Goal: Information Seeking & Learning: Learn about a topic

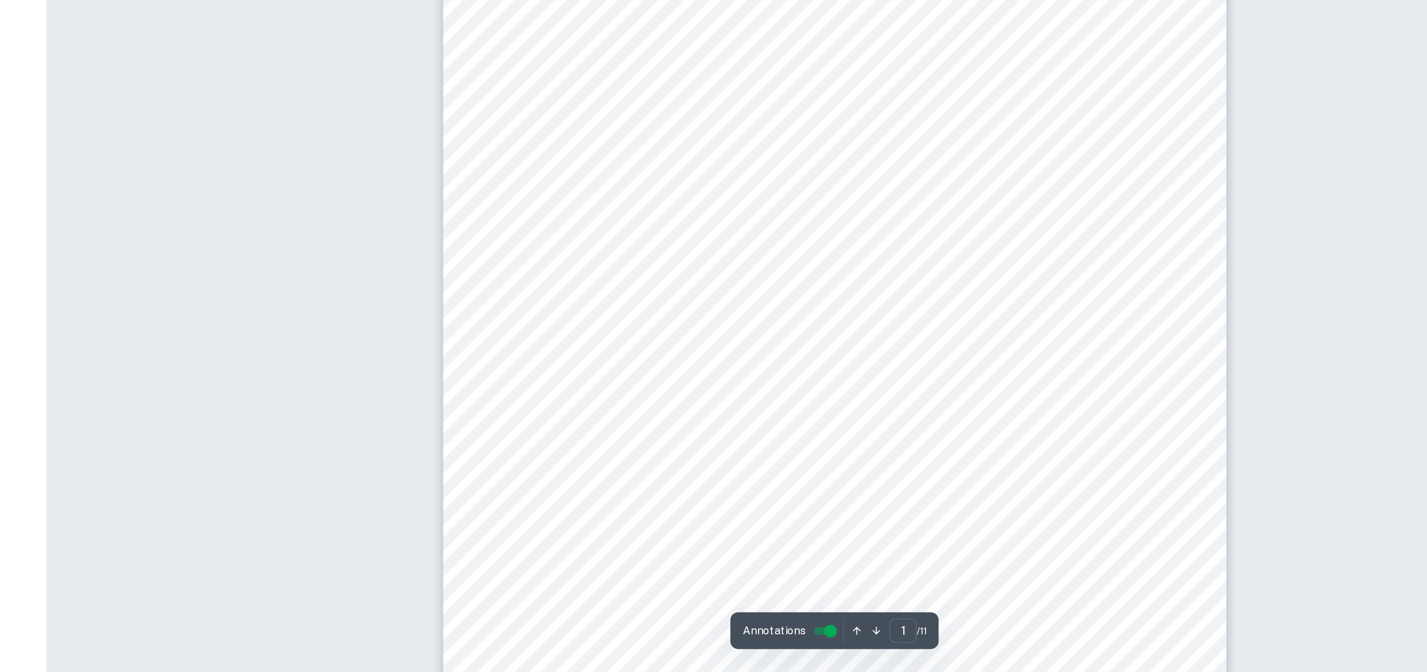
type input "2"
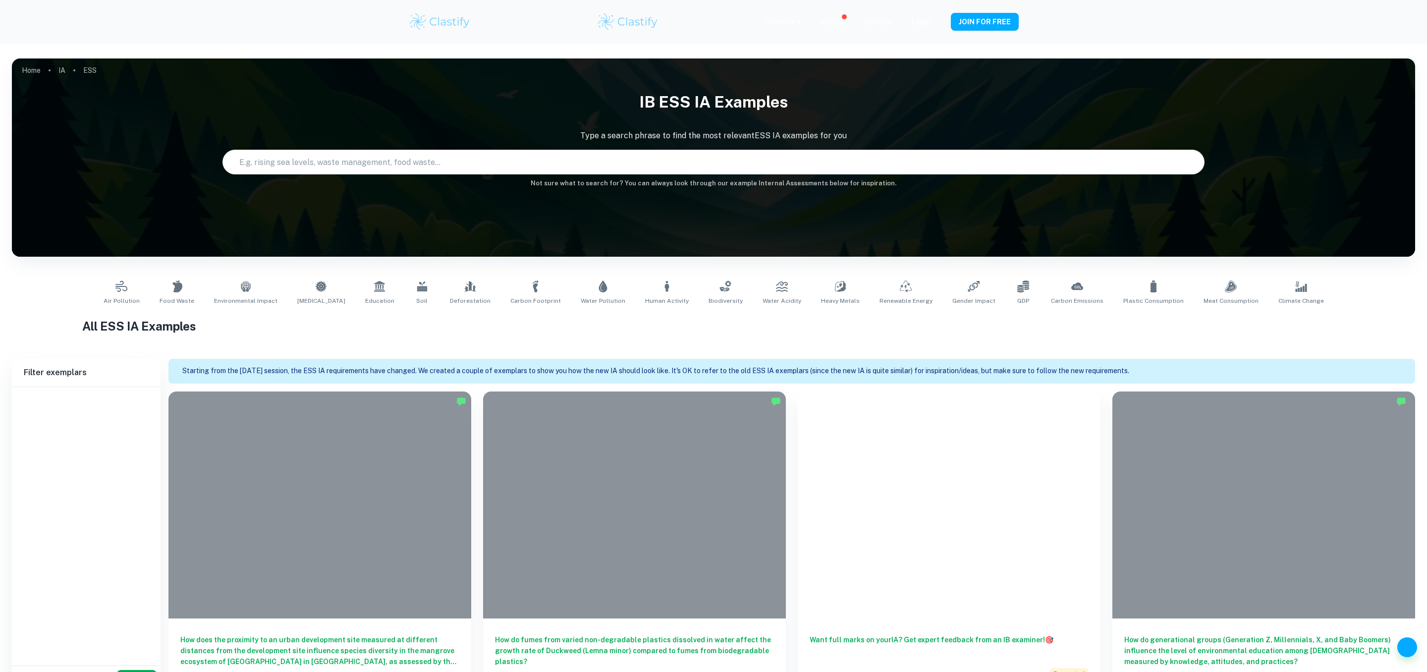
scroll to position [434, 0]
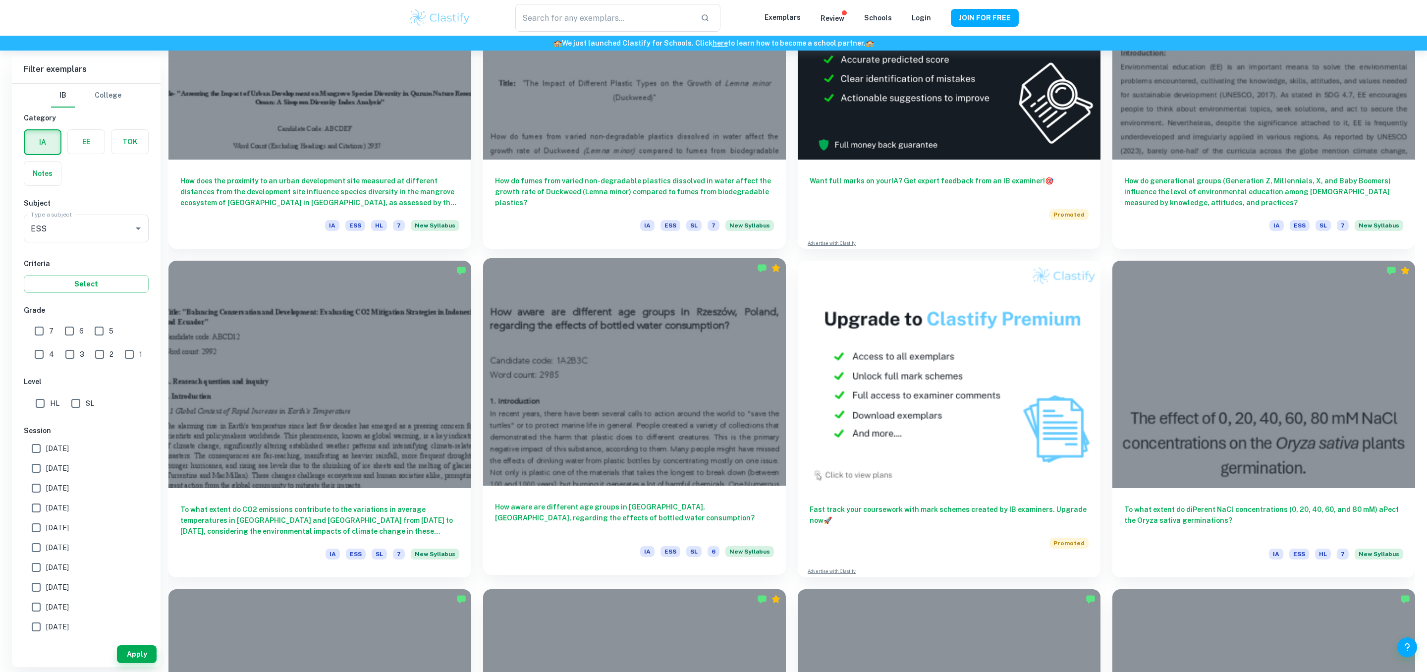
type input "ESS"
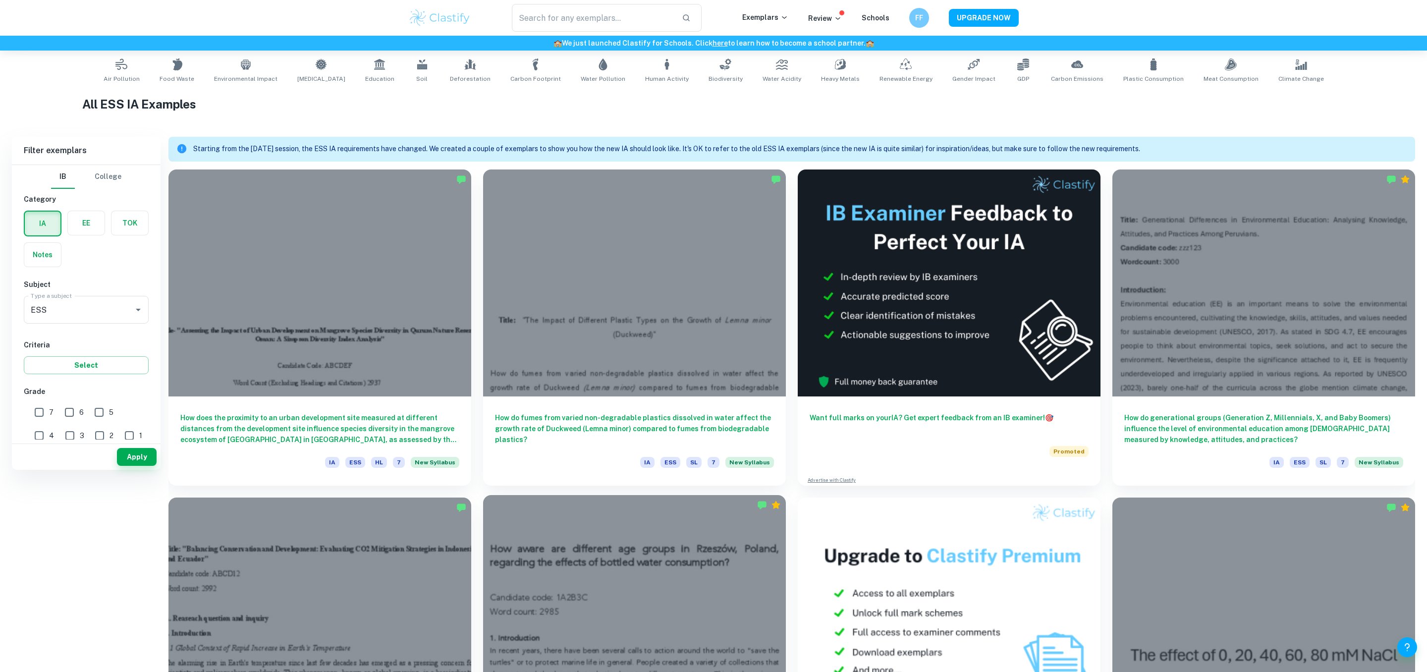
scroll to position [0, 0]
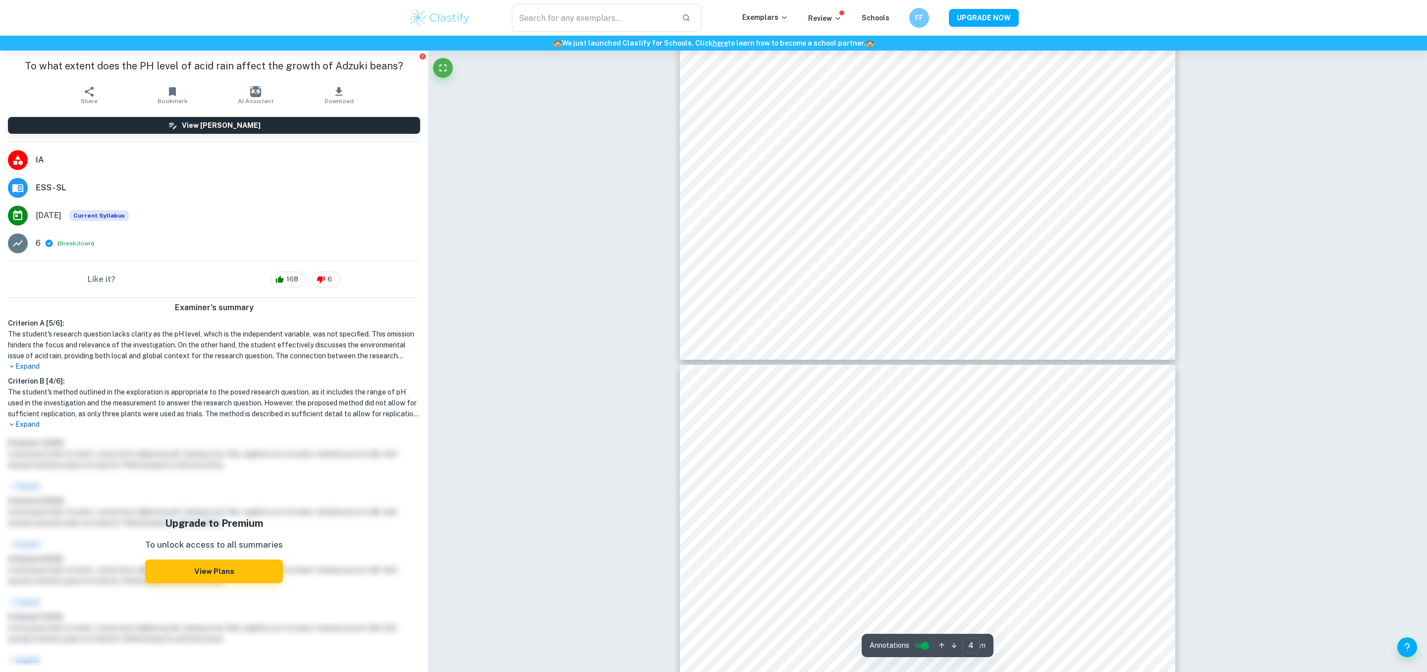
type input "5"
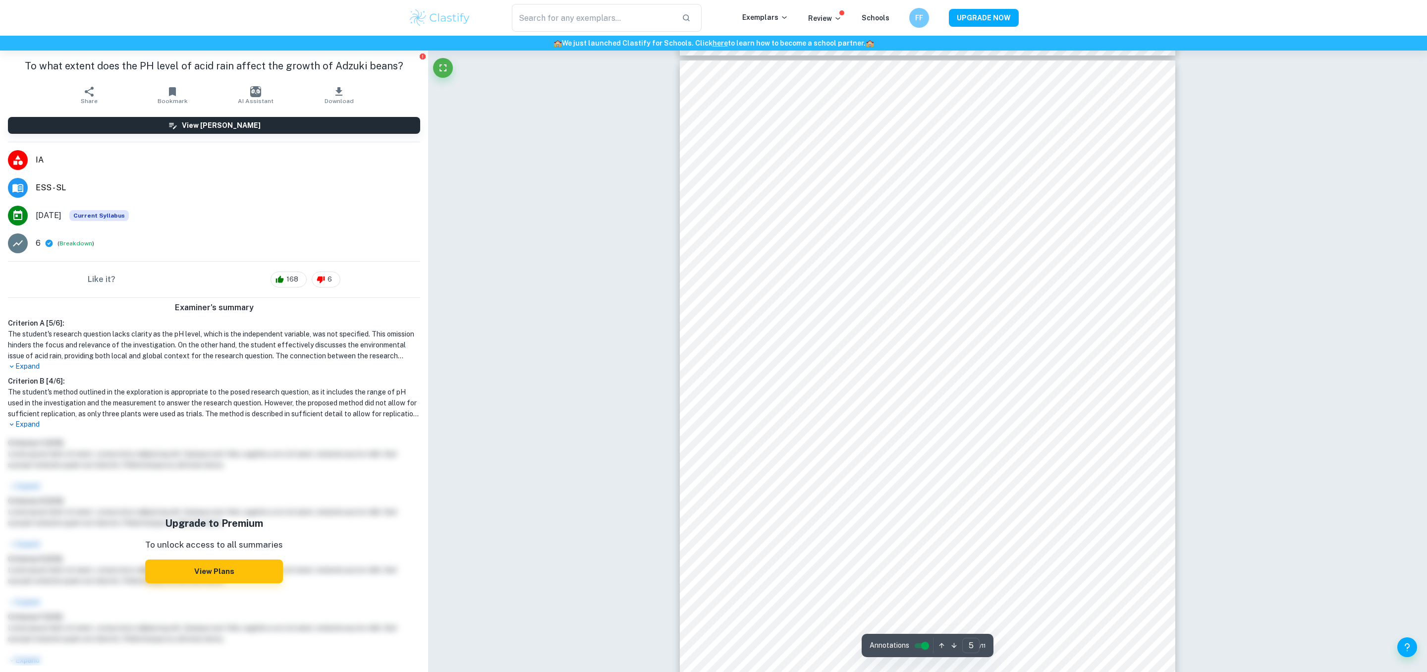
scroll to position [2739, 0]
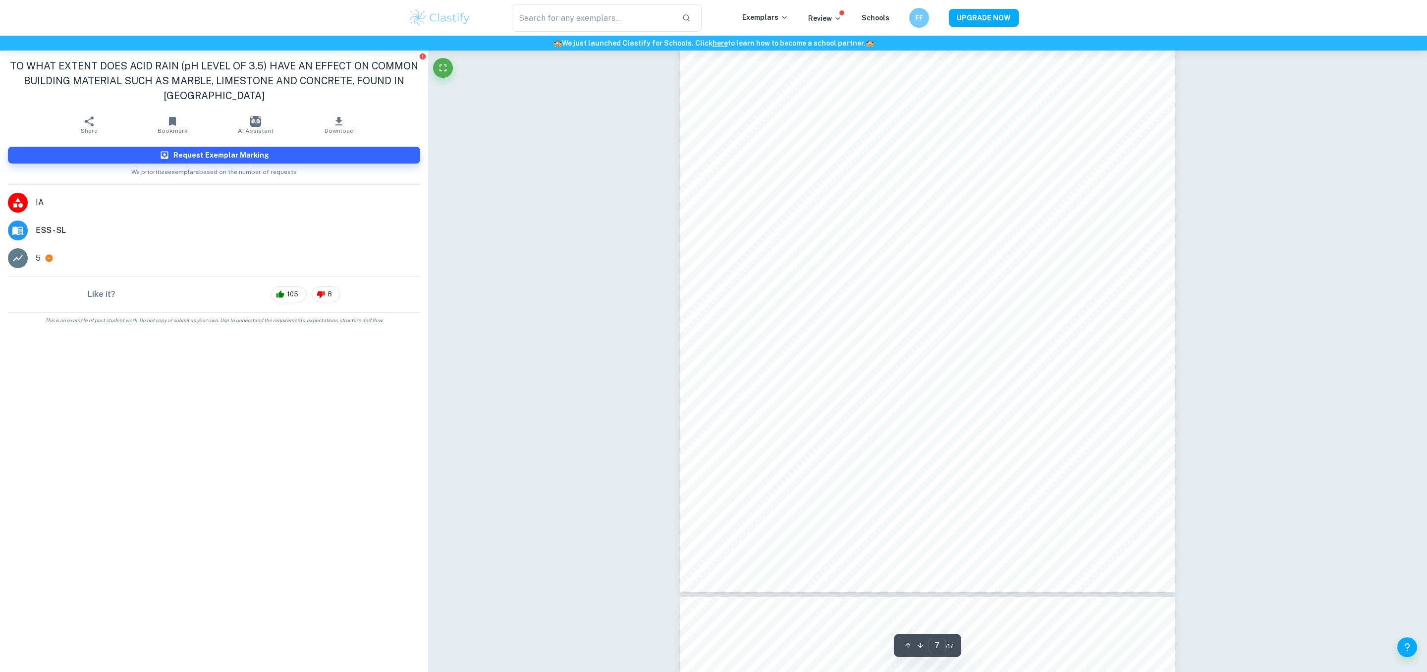
scroll to position [4562, 0]
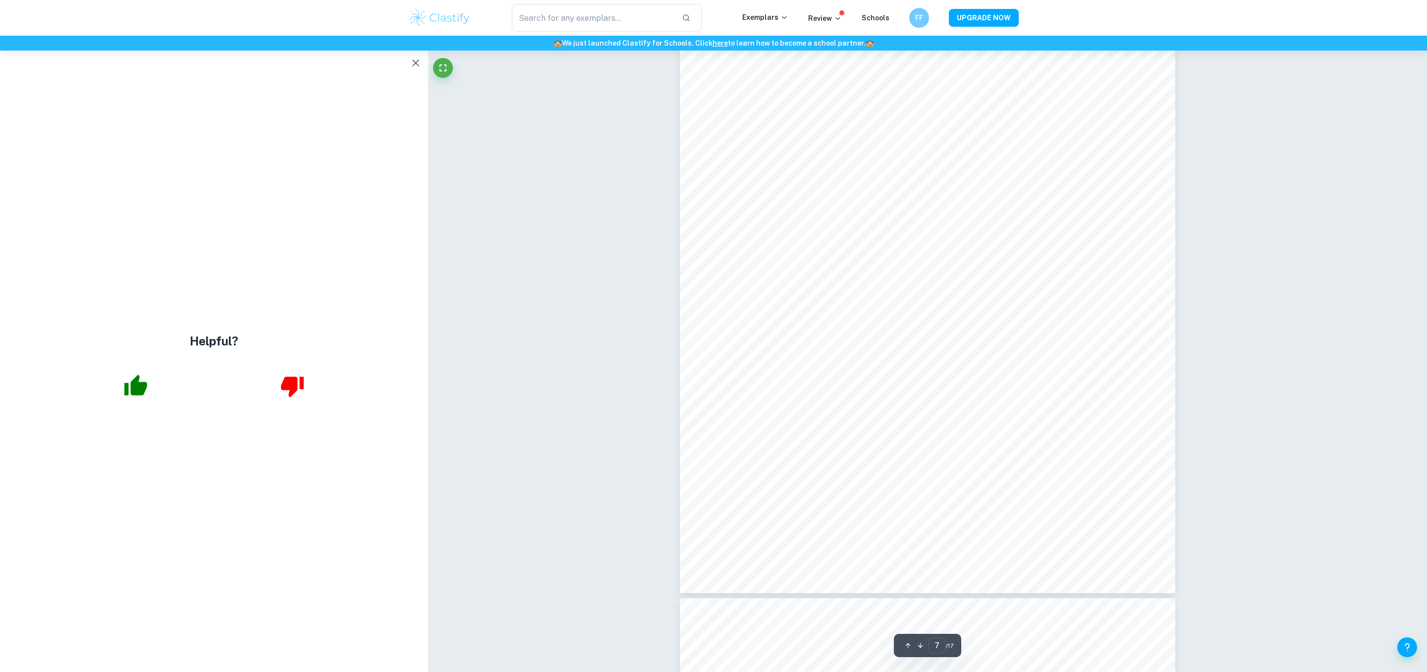
click at [418, 61] on icon "button" at bounding box center [416, 63] width 12 height 12
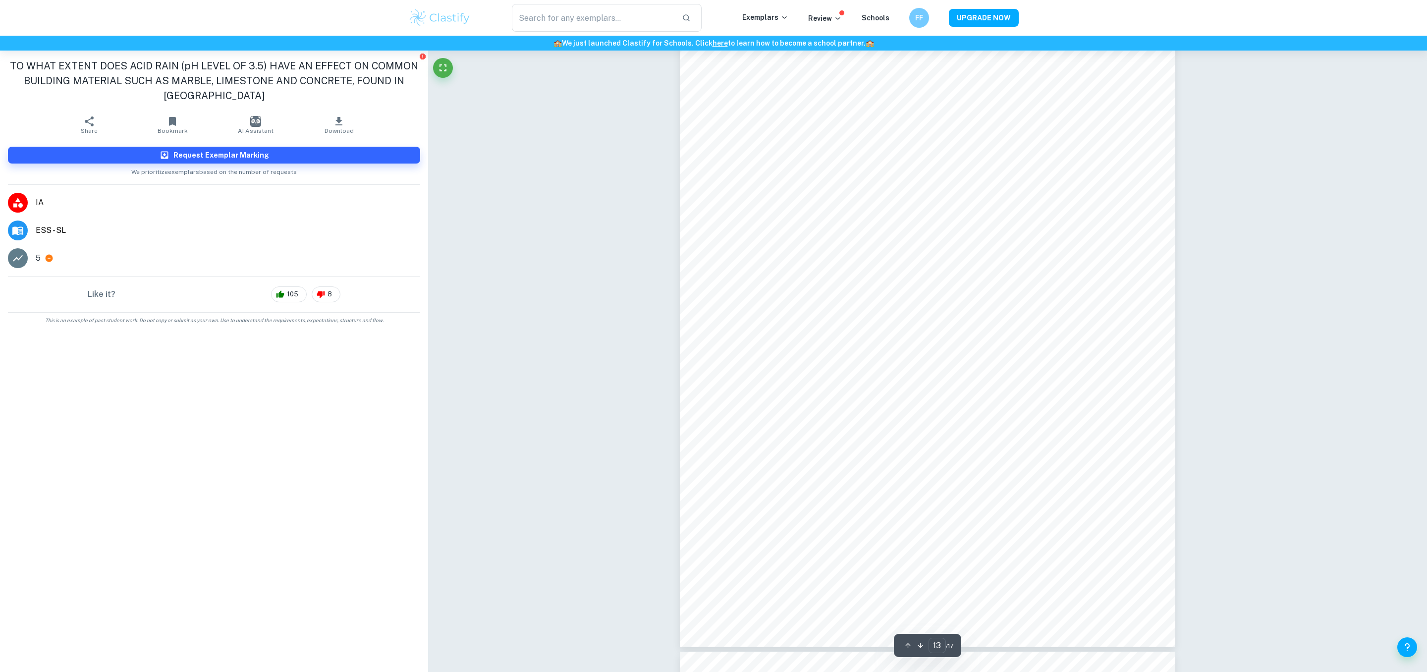
scroll to position [8928, 0]
type input "17"
